Goal: Information Seeking & Learning: Learn about a topic

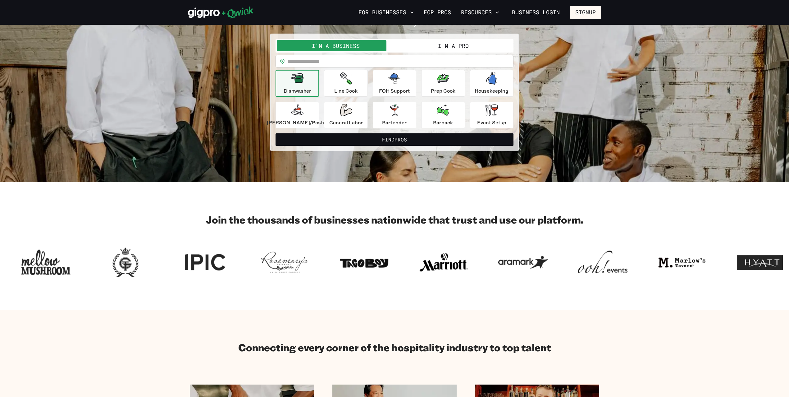
scroll to position [60, 0]
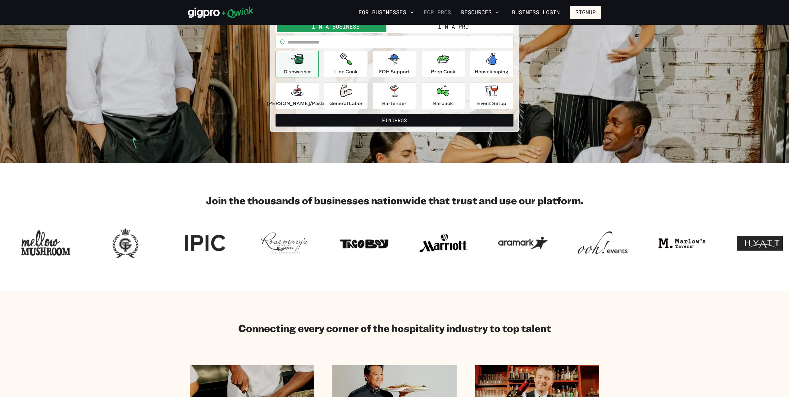
click at [441, 12] on link "For Pros" at bounding box center [437, 12] width 32 height 11
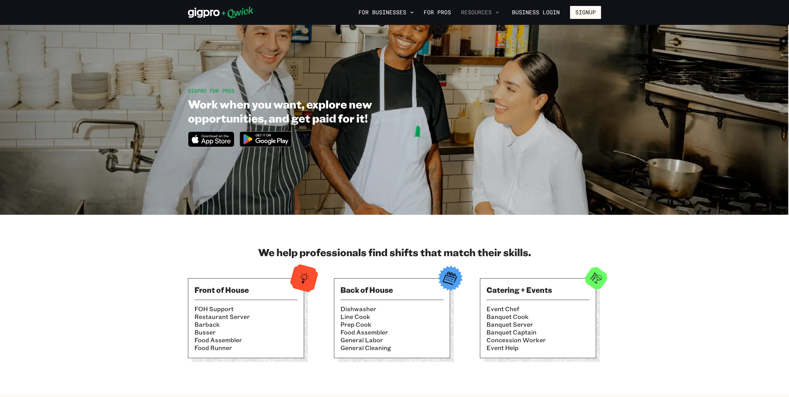
drag, startPoint x: 498, startPoint y: 6, endPoint x: 496, endPoint y: 8, distance: 3.2
click at [498, 6] on nav "For Businesses For Pros Resources Business Login Signup" at bounding box center [478, 12] width 245 height 13
click at [495, 9] on icon "button" at bounding box center [497, 12] width 6 height 6
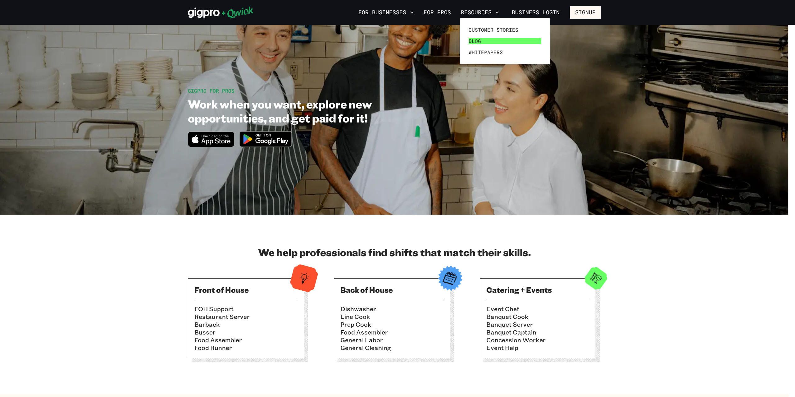
click at [473, 41] on span "Blog" at bounding box center [475, 41] width 12 height 6
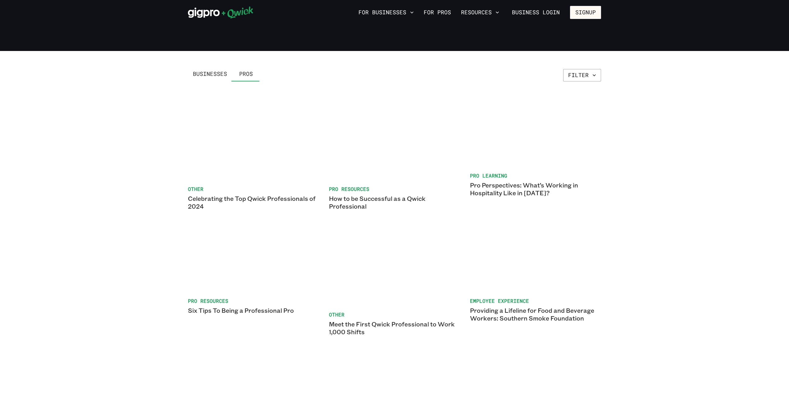
scroll to position [1372, 0]
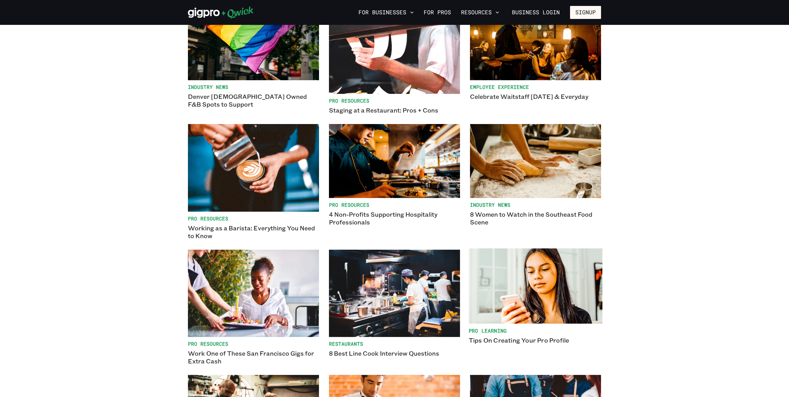
click at [544, 262] on img at bounding box center [536, 285] width 134 height 75
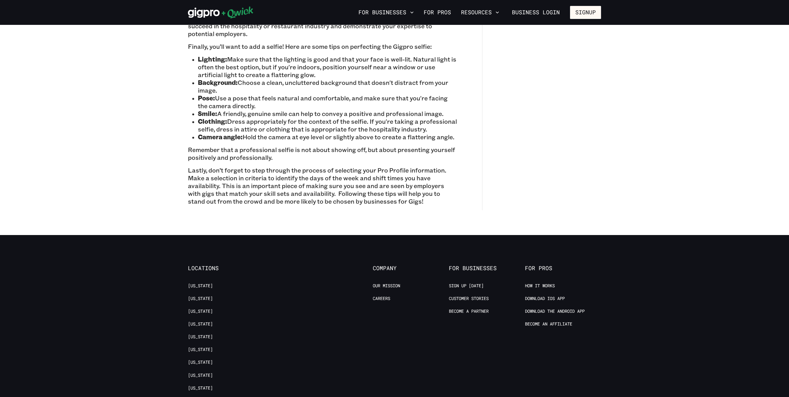
scroll to position [982, 0]
